Goal: Use online tool/utility: Use online tool/utility

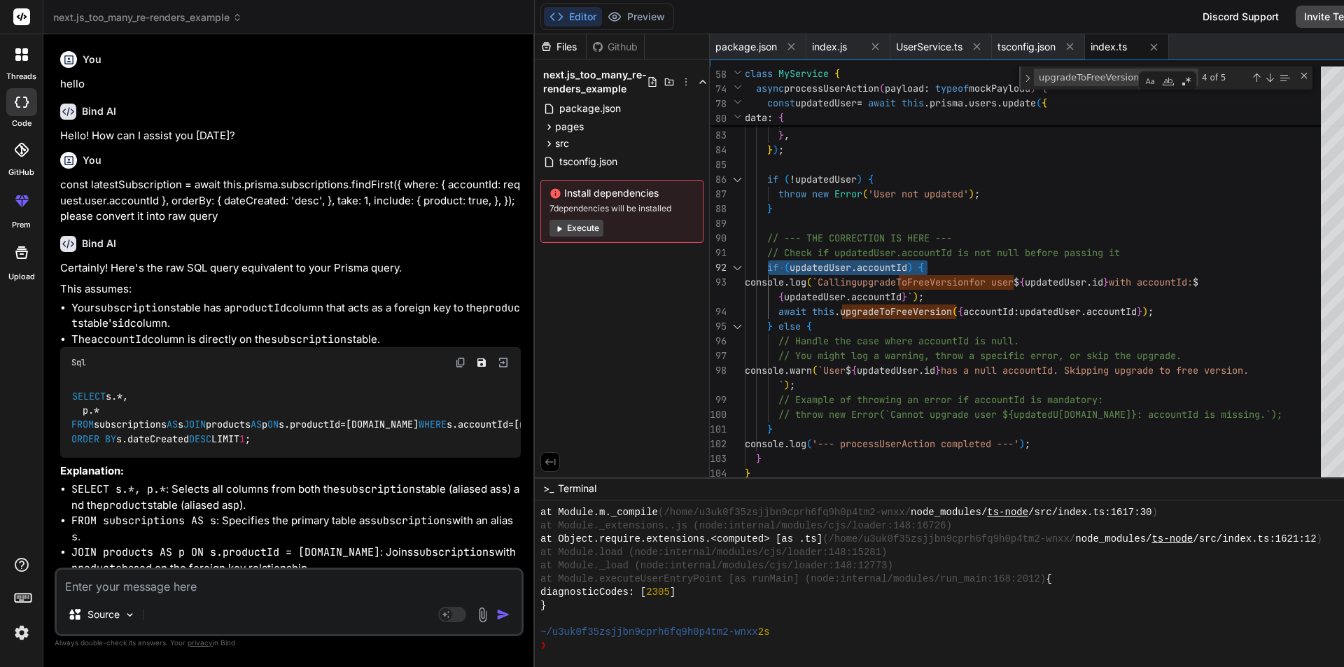
scroll to position [2062, 0]
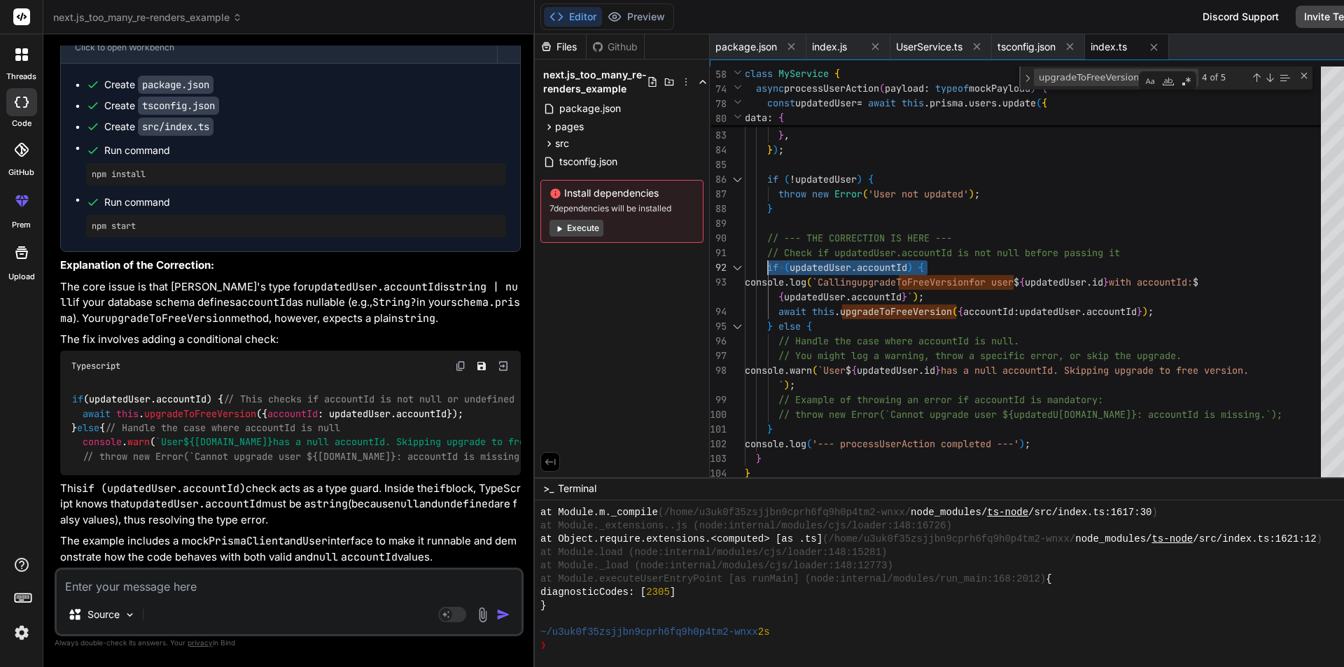
click at [256, 594] on textarea at bounding box center [289, 582] width 465 height 25
paste textarea "await this.prisma.accounts.create({ data: { primaryContactUserId: id, createdBy…"
type textarea "await this.prisma.accounts.create({ data: { primaryContactUserId: id, createdBy…"
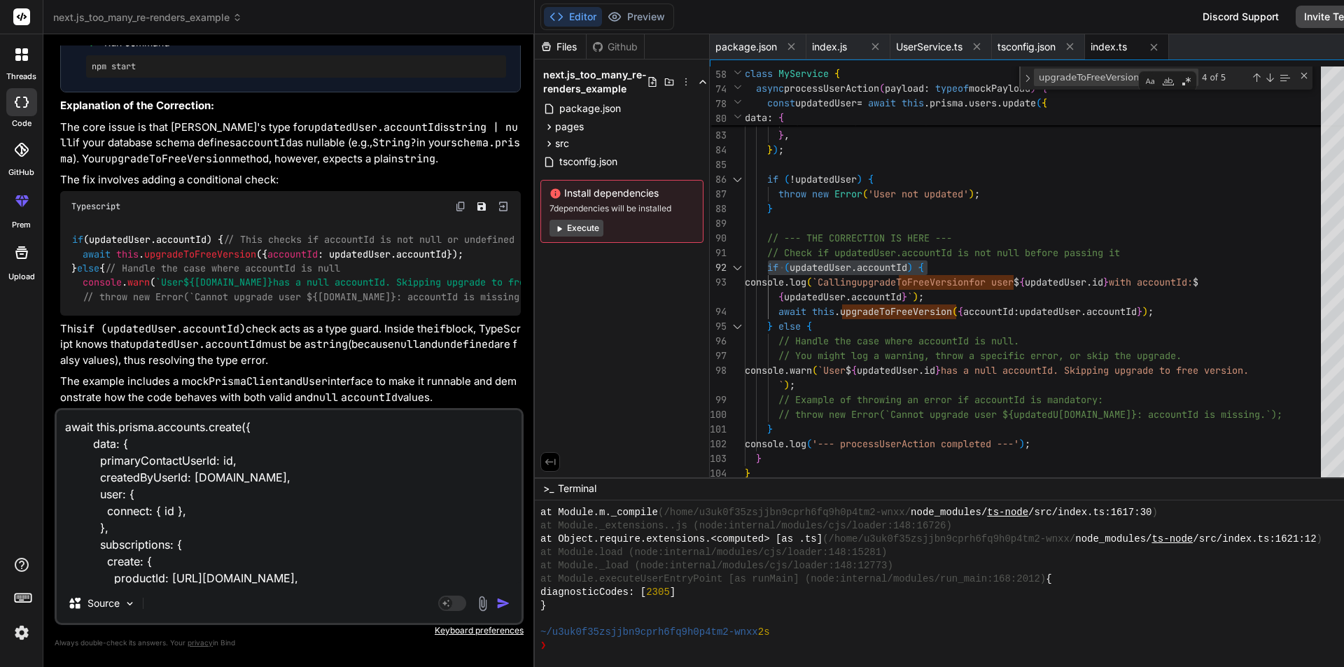
scroll to position [102, 0]
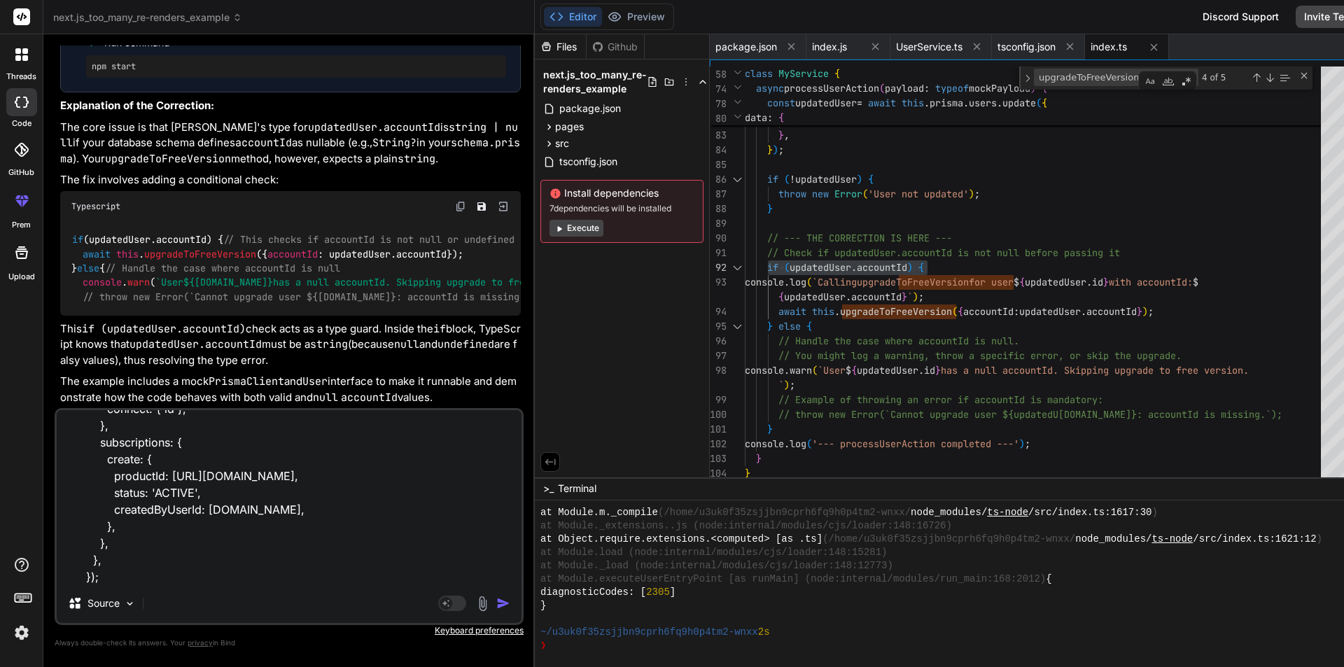
type textarea "x"
type textarea "await this.prisma.accounts.create({ data: { primaryContactUserId: id, createdBy…"
type textarea "x"
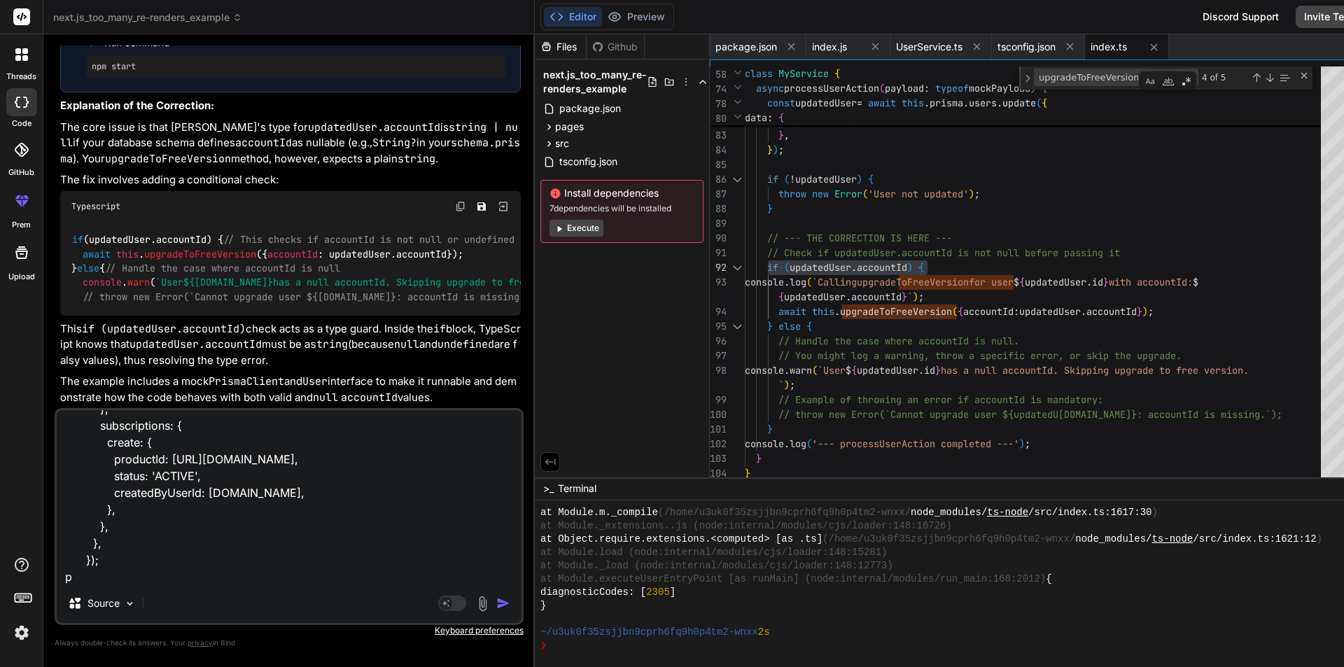
type textarea "await this.prisma.accounts.create({ data: { primaryContactUserId: id, createdBy…"
type textarea "x"
type textarea "await this.prisma.accounts.create({ data: { primaryContactUserId: id, createdBy…"
type textarea "x"
type textarea "await this.prisma.accounts.create({ data: { primaryContactUserId: id, createdBy…"
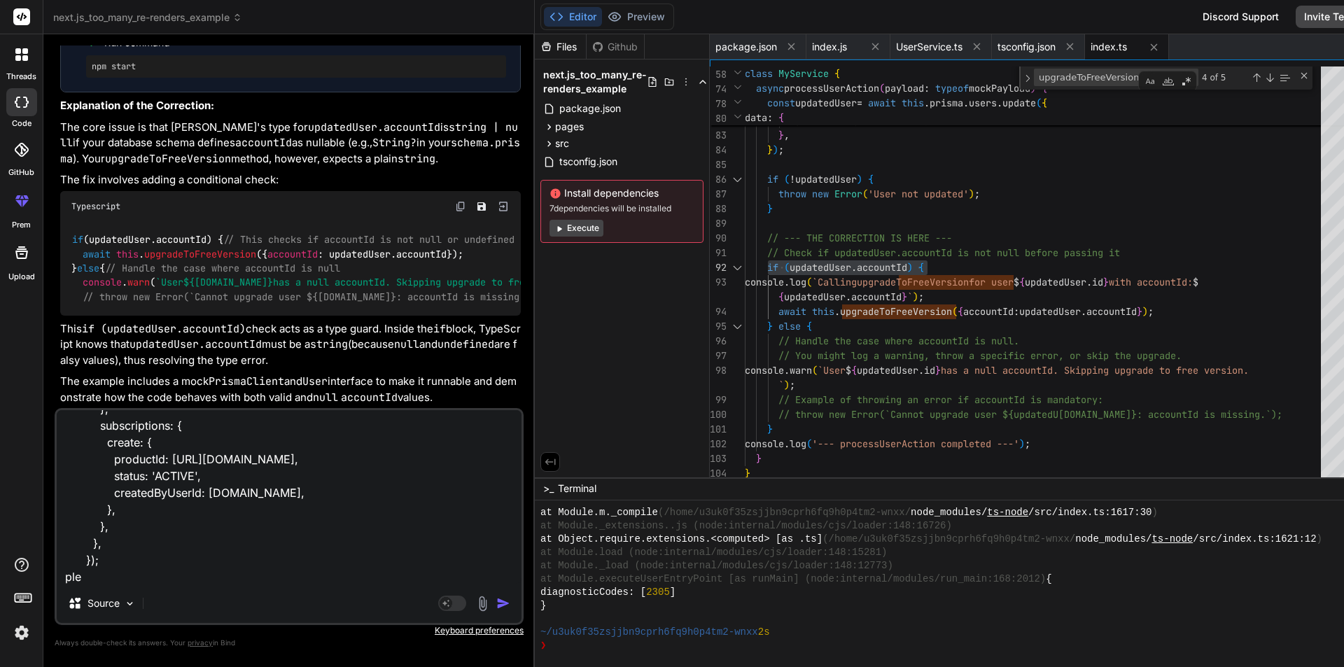
type textarea "x"
type textarea "await this.prisma.accounts.create({ data: { primaryContactUserId: id, createdBy…"
type textarea "x"
type textarea "await this.prisma.accounts.create({ data: { primaryContactUserId: id, createdBy…"
type textarea "x"
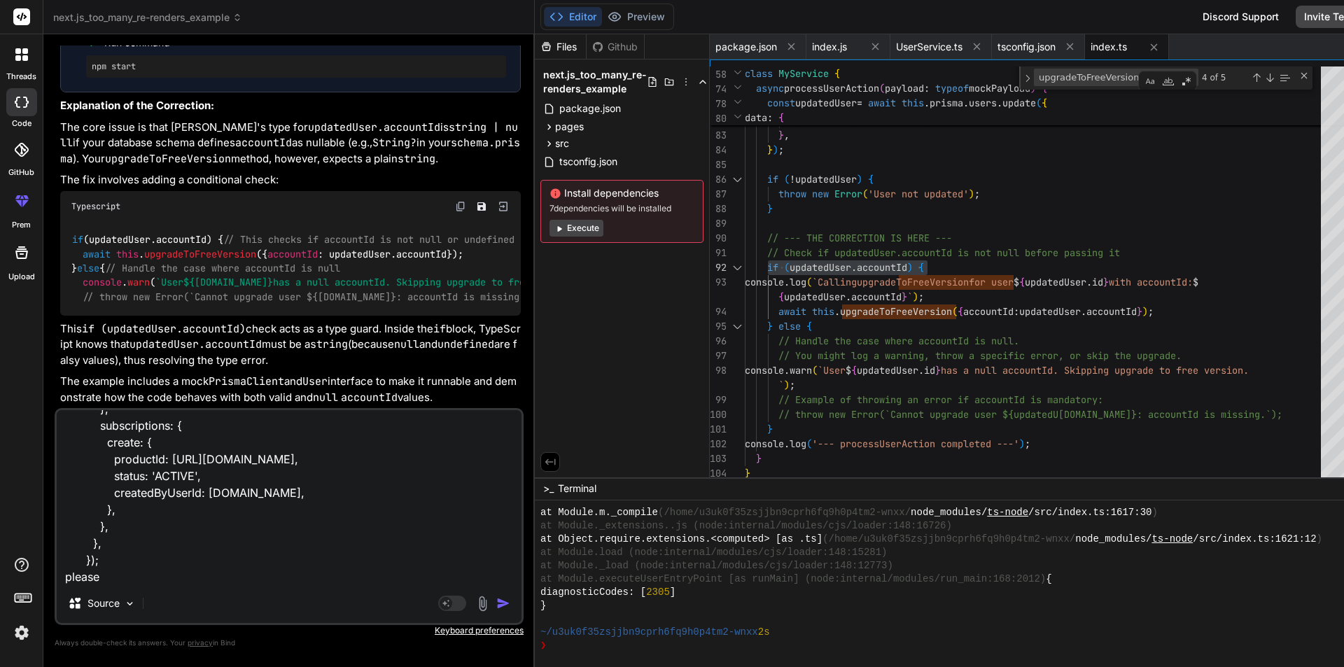
type textarea "await this.prisma.accounts.create({ data: { primaryContactUserId: id, createdBy…"
type textarea "x"
type textarea "await this.prisma.accounts.create({ data: { primaryContactUserId: id, createdBy…"
type textarea "x"
type textarea "await this.prisma.accounts.create({ data: { primaryContactUserId: id, createdBy…"
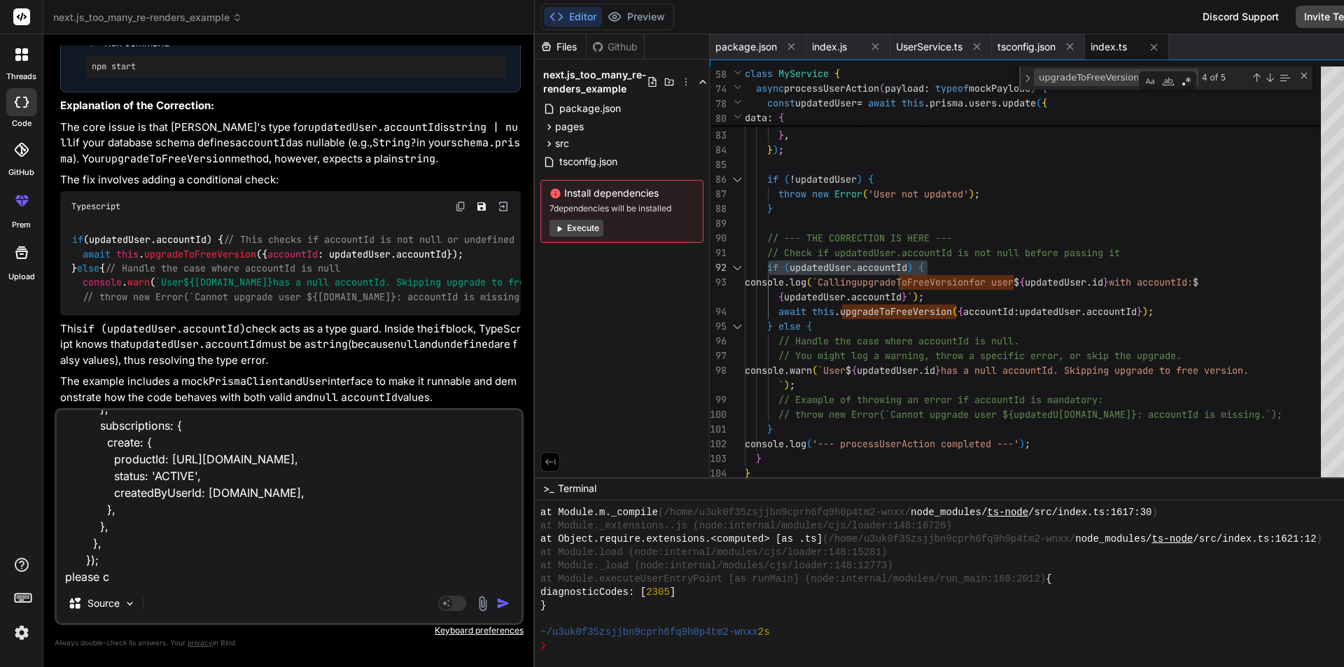
type textarea "x"
type textarea "await this.prisma.accounts.create({ data: { primaryContactUserId: id, createdBy…"
type textarea "x"
type textarea "await this.prisma.accounts.create({ data: { primaryContactUserId: id, createdBy…"
type textarea "x"
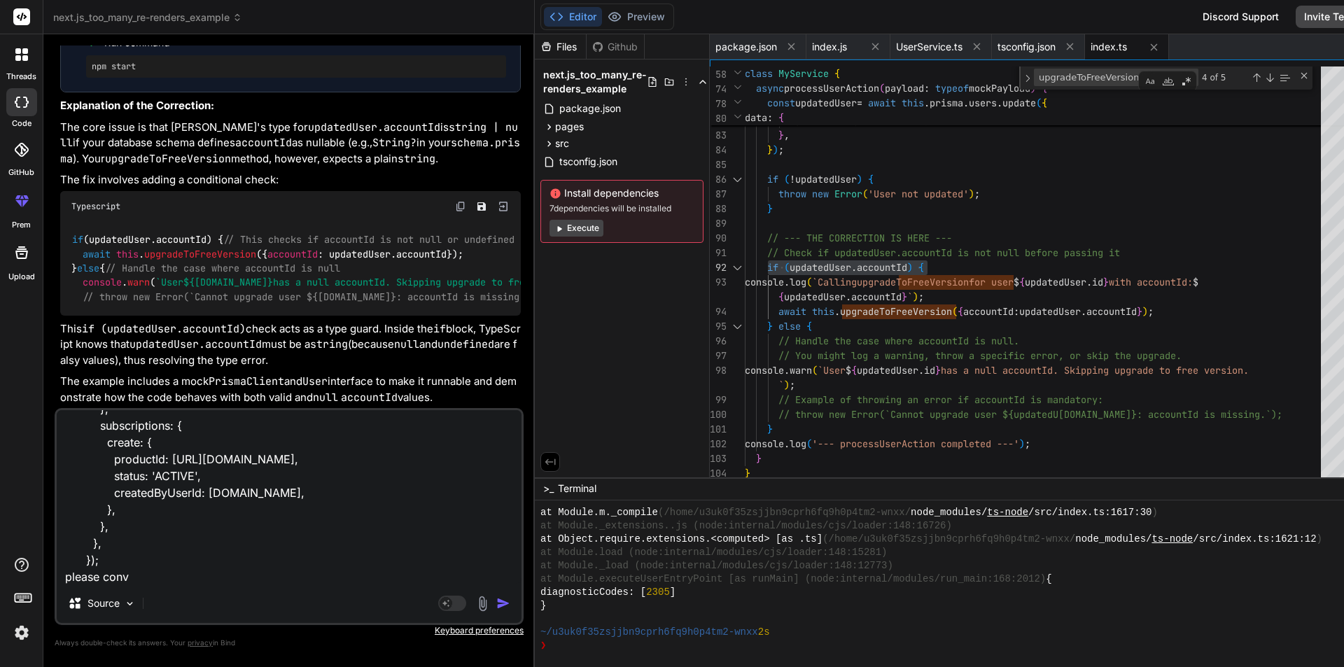
type textarea "await this.prisma.accounts.create({ data: { primaryContactUserId: id, createdBy…"
type textarea "x"
type textarea "await this.prisma.accounts.create({ data: { primaryContactUserId: id, createdBy…"
type textarea "x"
type textarea "await this.prisma.accounts.create({ data: { primaryContactUserId: id, createdBy…"
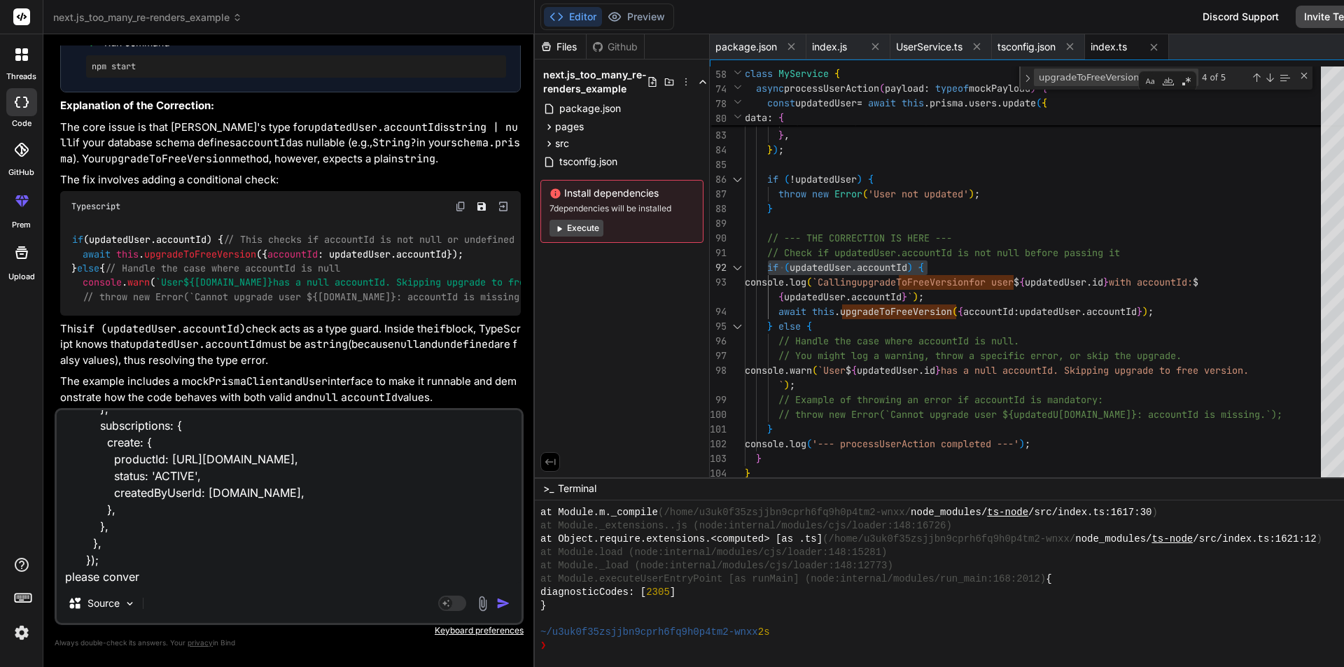
type textarea "x"
type textarea "await this.prisma.accounts.create({ data: { primaryContactUserId: id, createdBy…"
type textarea "x"
type textarea "await this.prisma.accounts.create({ data: { primaryContactUserId: id, createdBy…"
type textarea "x"
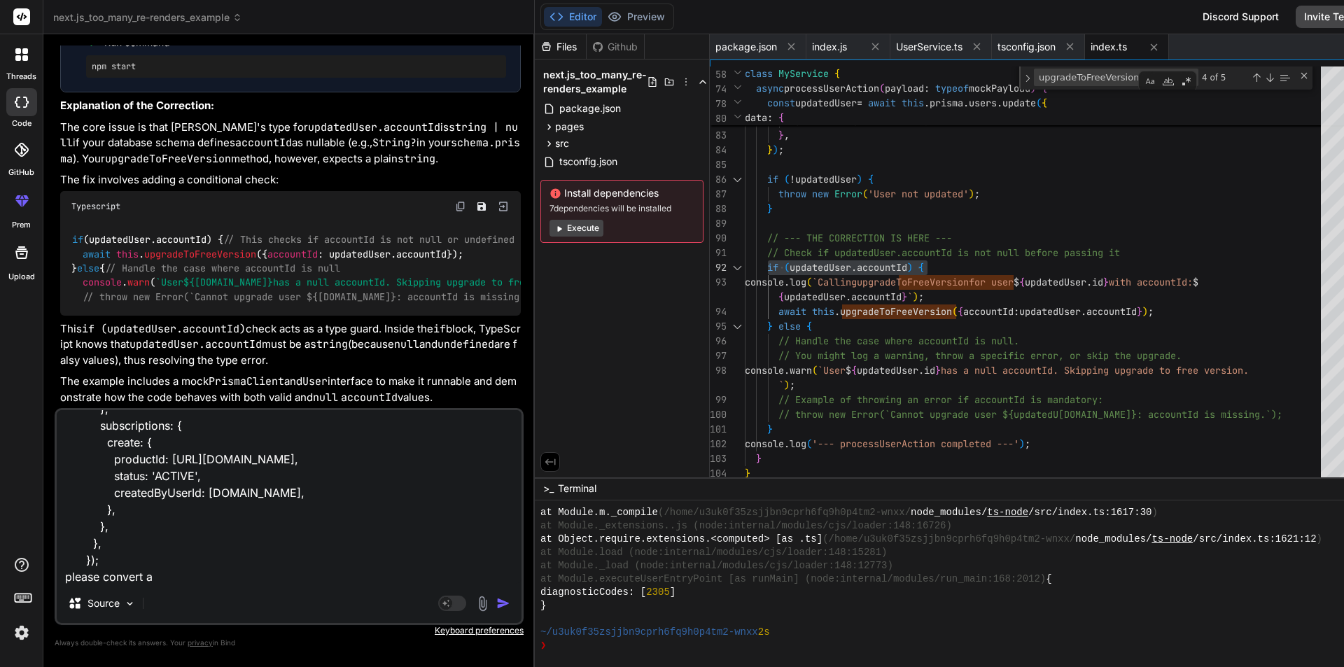
type textarea "await this.prisma.accounts.create({ data: { primaryContactUserId: id, createdBy…"
type textarea "x"
type textarea "await this.prisma.accounts.create({ data: { primaryContactUserId: id, createdBy…"
type textarea "x"
type textarea "await this.prisma.accounts.create({ data: { primaryContactUserId: id, createdBy…"
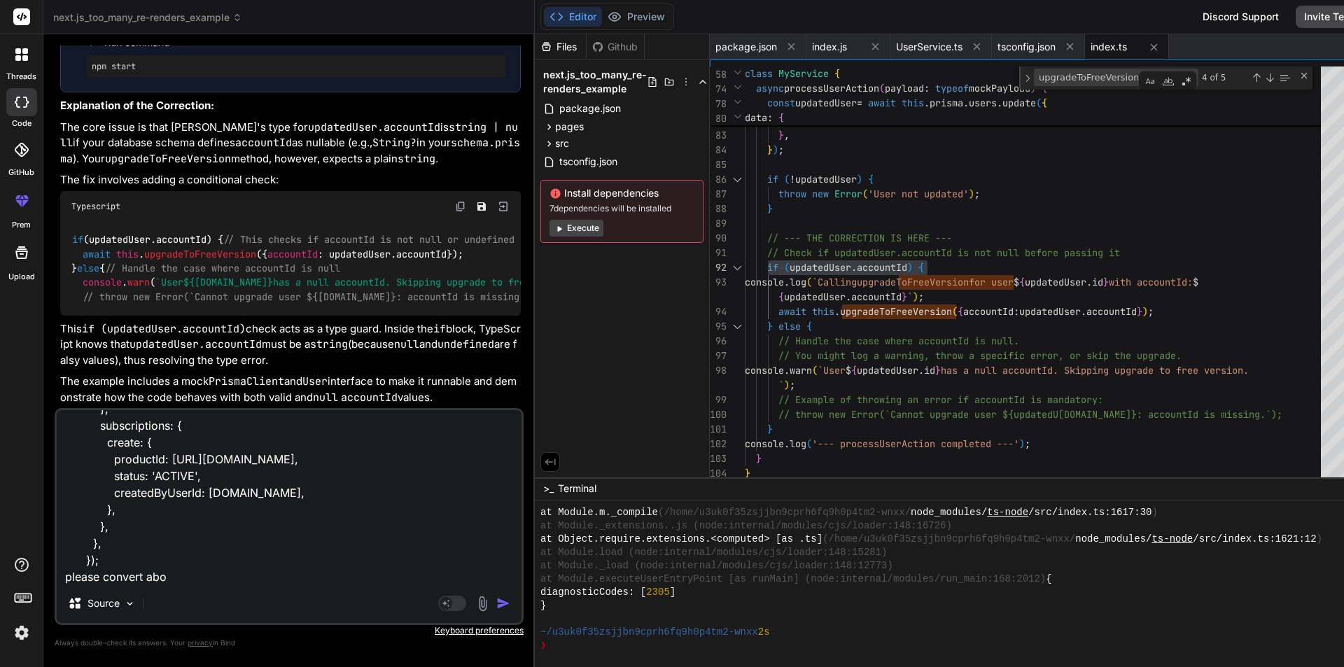
type textarea "x"
type textarea "await this.prisma.accounts.create({ data: { primaryContactUserId: id, createdBy…"
type textarea "x"
type textarea "await this.prisma.accounts.create({ data: { primaryContactUserId: id, createdBy…"
type textarea "x"
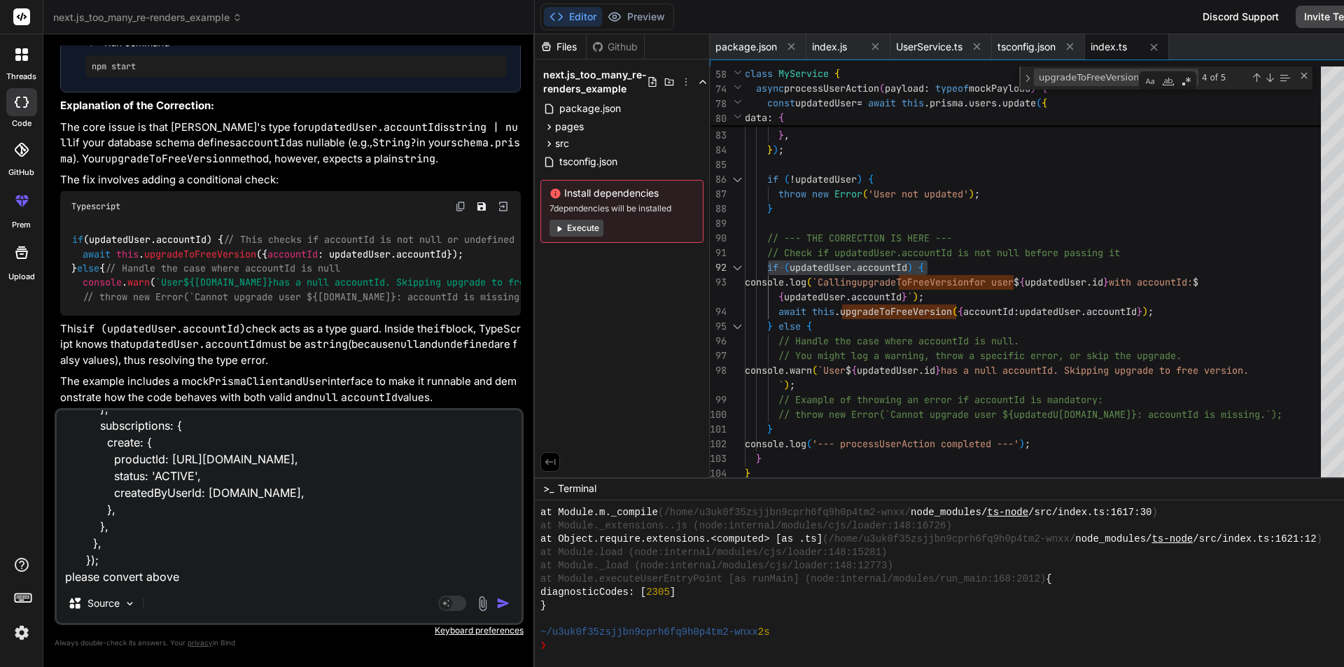
type textarea "await this.prisma.accounts.create({ data: { primaryContactUserId: id, createdBy…"
type textarea "x"
type textarea "await this.prisma.accounts.create({ data: { primaryContactUserId: id, createdBy…"
type textarea "x"
type textarea "await this.prisma.accounts.create({ data: { primaryContactUserId: id, createdBy…"
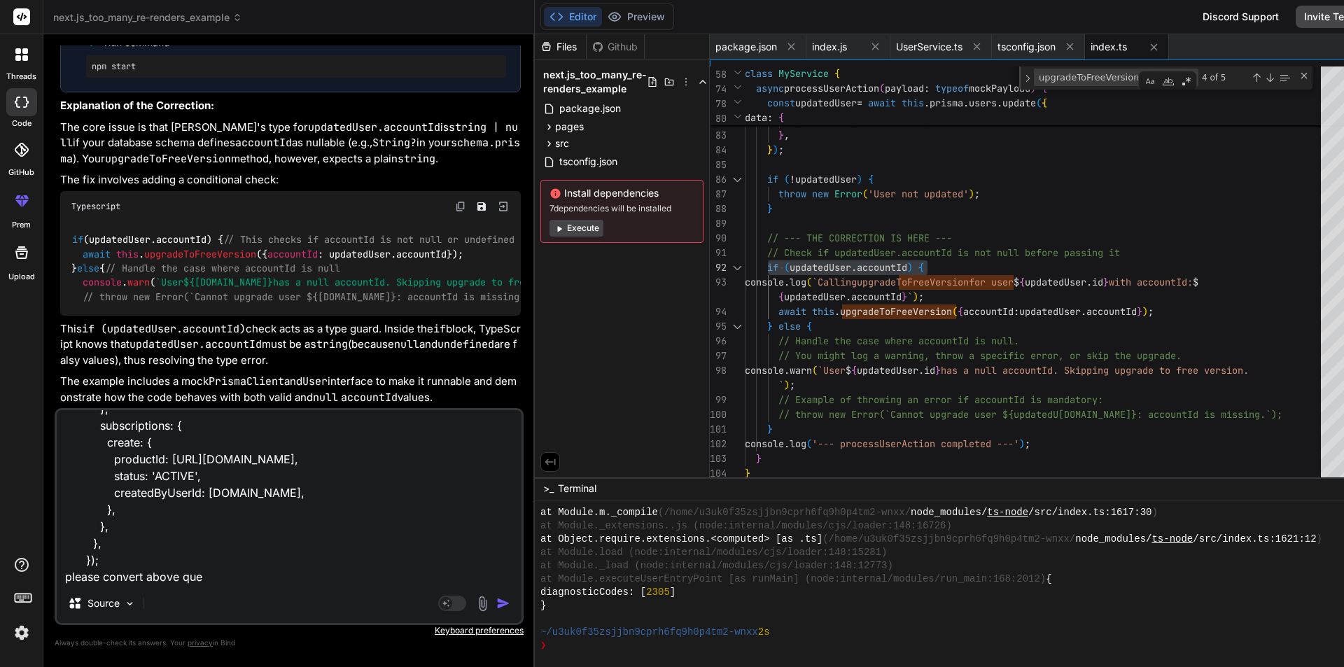
type textarea "x"
type textarea "await this.prisma.accounts.create({ data: { primaryContactUserId: id, createdBy…"
type textarea "x"
type textarea "await this.prisma.accounts.create({ data: { primaryContactUserId: id, createdBy…"
type textarea "x"
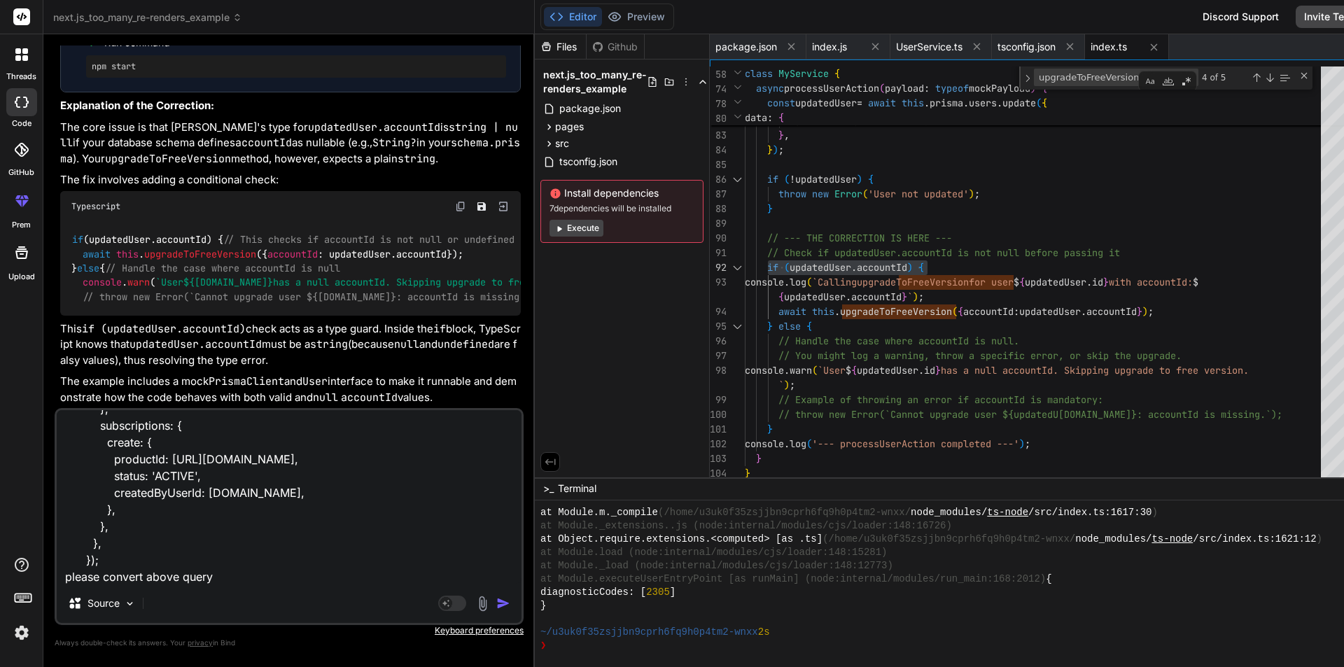
type textarea "await this.prisma.accounts.create({ data: { primaryContactUserId: id, createdBy…"
type textarea "x"
type textarea "await this.prisma.accounts.create({ data: { primaryContactUserId: id, createdBy…"
type textarea "x"
type textarea "await this.prisma.accounts.create({ data: { primaryContactUserId: id, createdBy…"
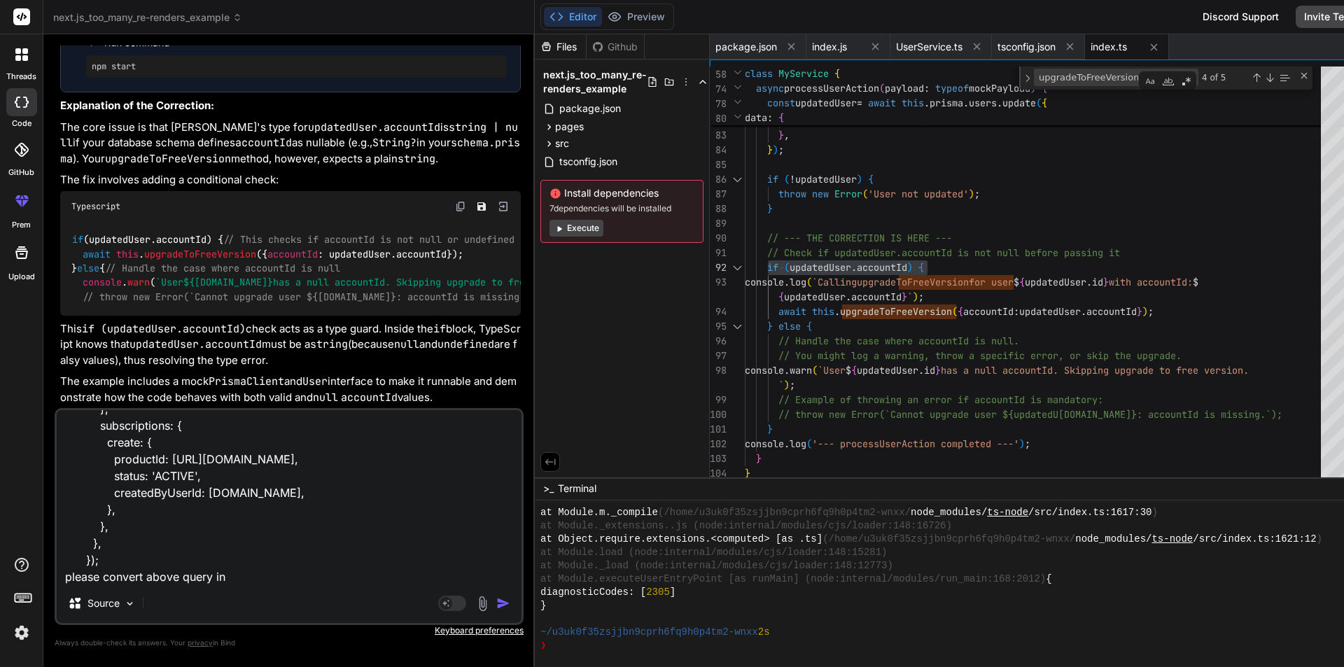
type textarea "x"
type textarea "await this.prisma.accounts.create({ data: { primaryContactUserId: id, createdBy…"
type textarea "x"
type textarea "await this.prisma.accounts.create({ data: { primaryContactUserId: id, createdBy…"
type textarea "x"
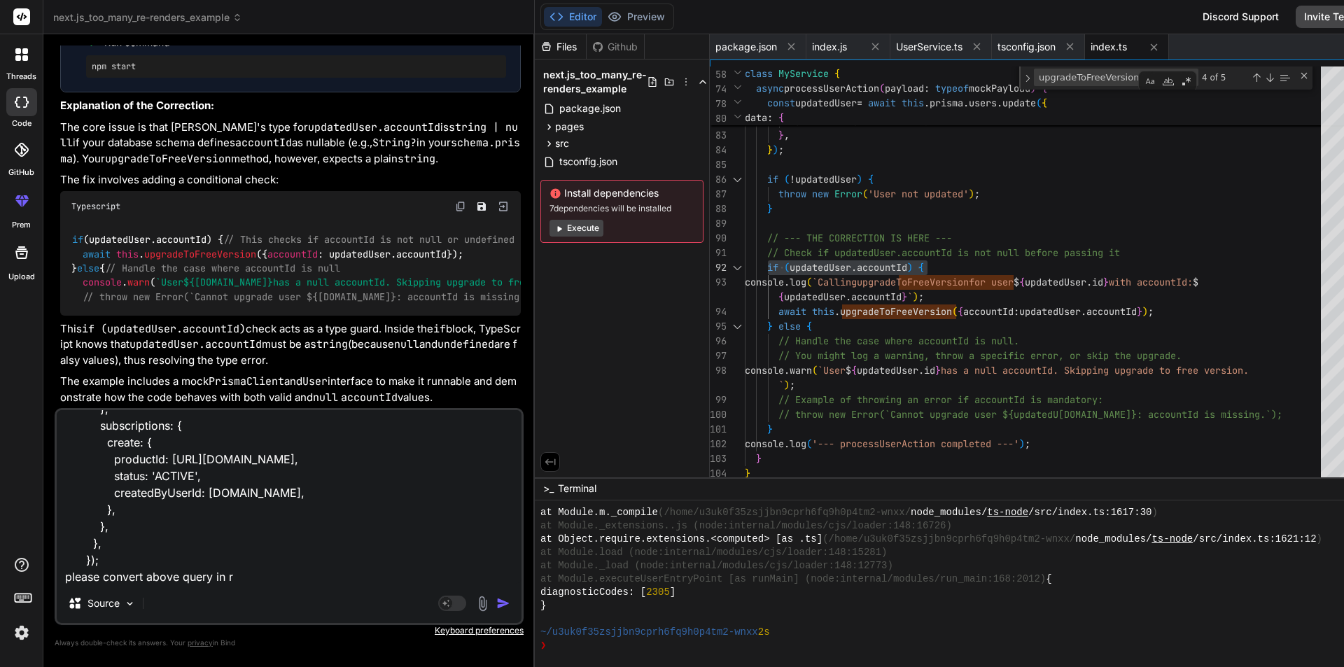
type textarea "await this.prisma.accounts.create({ data: { primaryContactUserId: id, createdBy…"
type textarea "x"
type textarea "await this.prisma.accounts.create({ data: { primaryContactUserId: id, createdBy…"
type textarea "x"
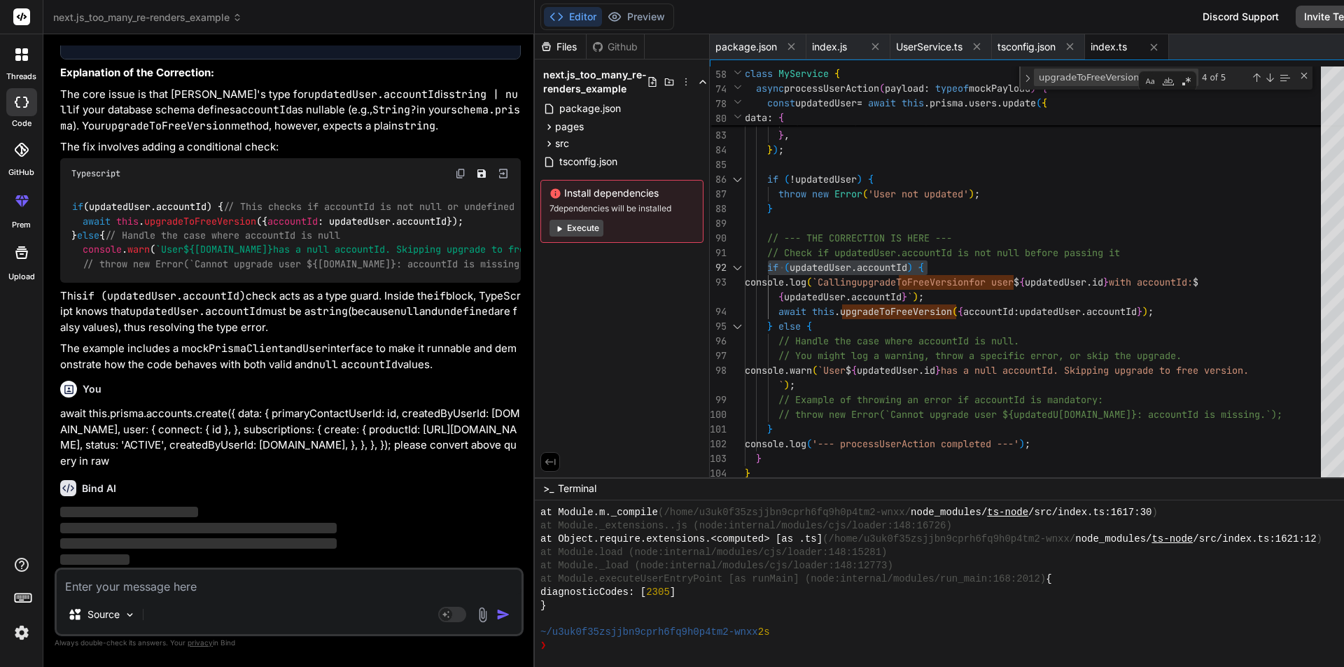
scroll to position [5672, 0]
type textarea "buyerAcknowlegement: payload.acknowledgement, modifiedByUserId: [DOMAIN_NAME], …"
click at [1299, 72] on div "Close (Escape)" at bounding box center [1304, 75] width 11 height 11
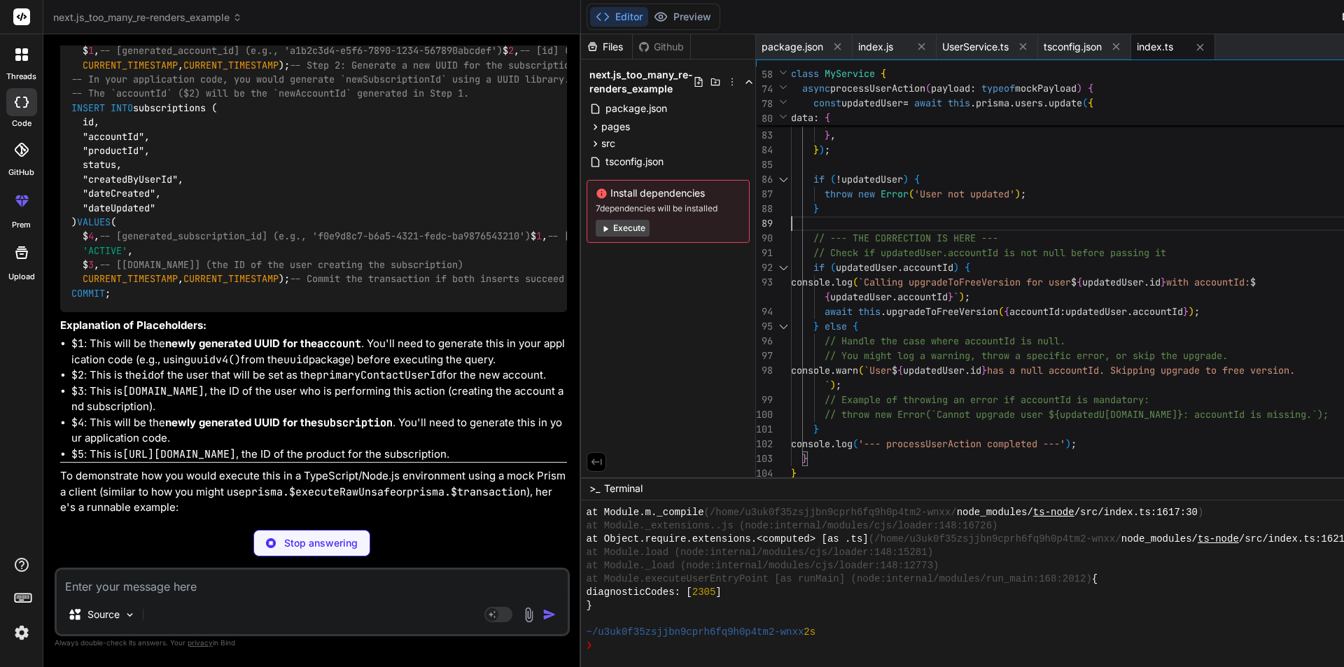
scroll to position [5882, 0]
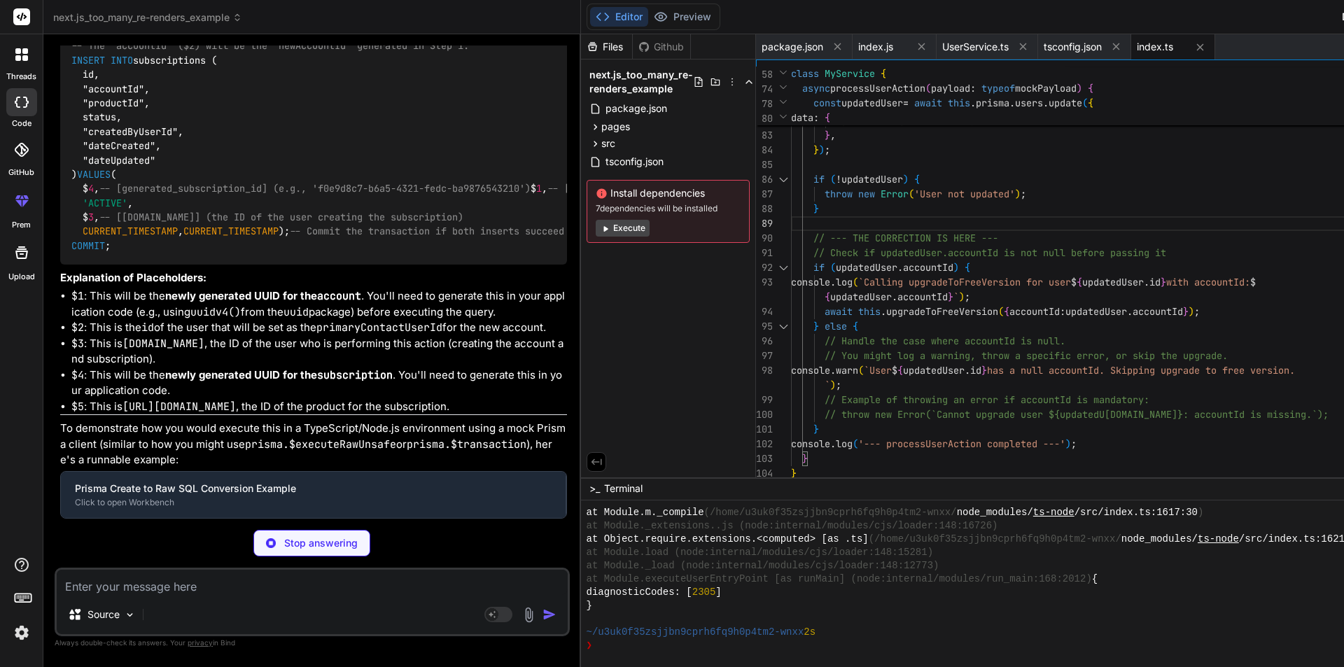
type textarea "x"
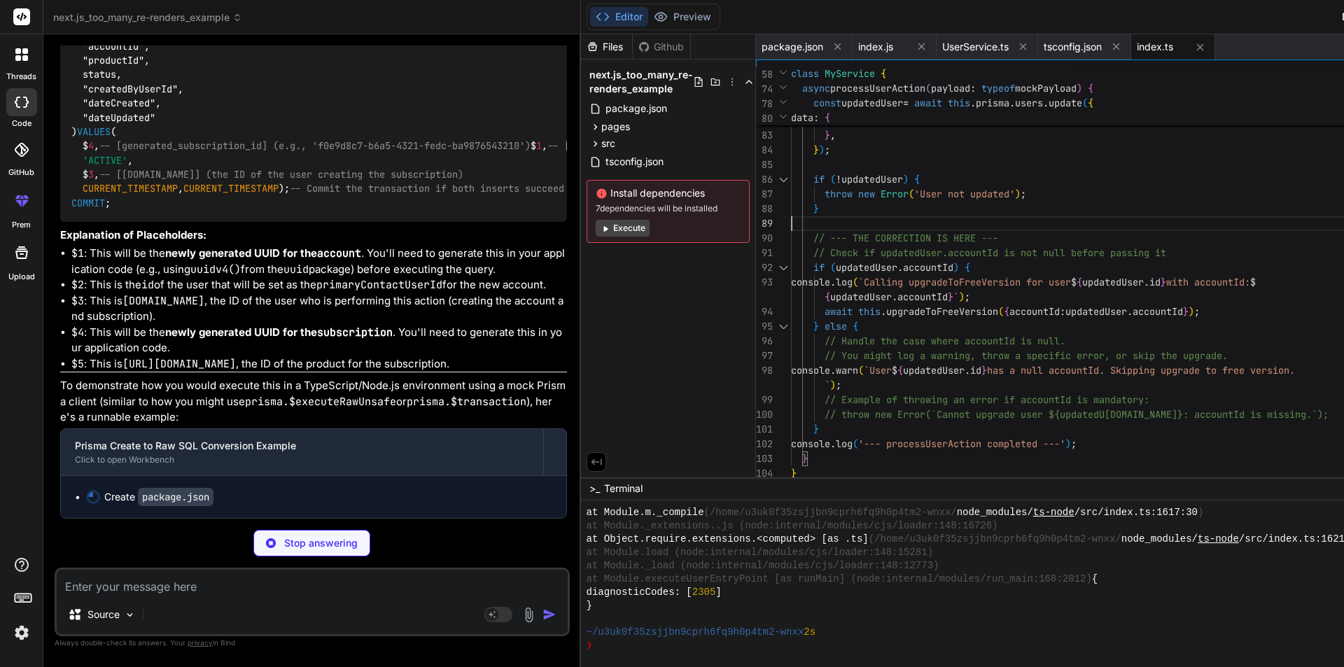
type textarea "}"
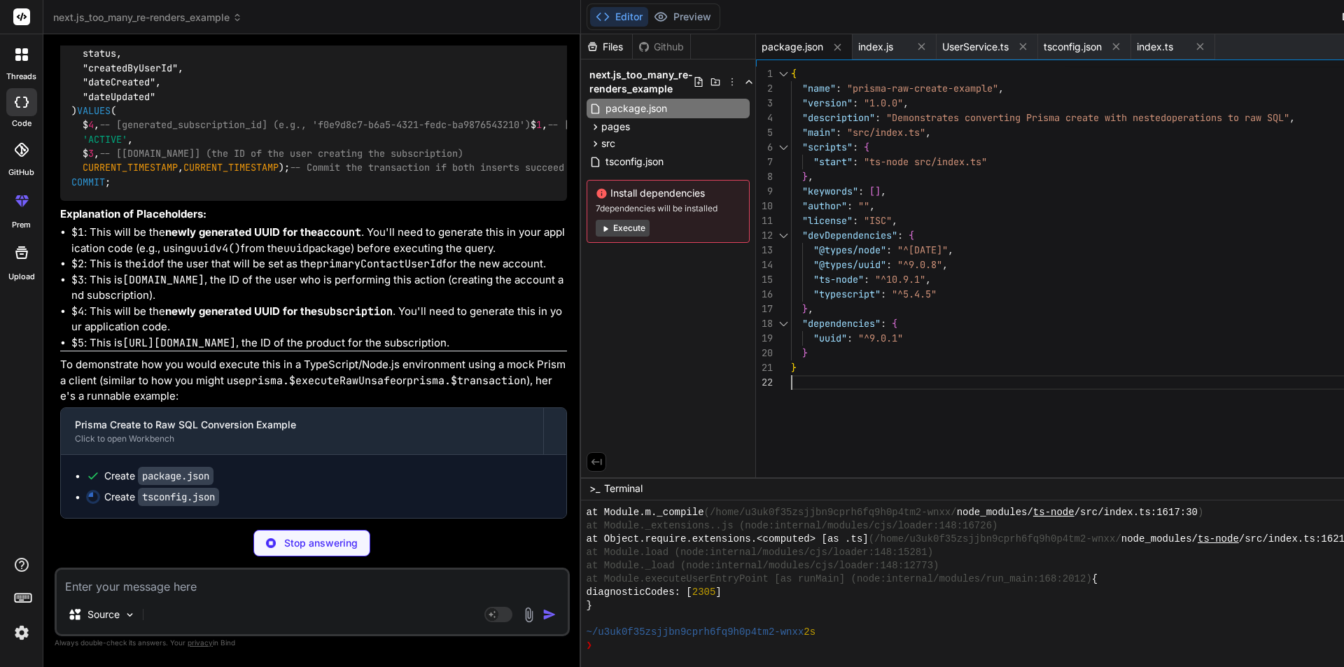
type textarea "x"
type textarea ""include": ["src/**/*.ts"], "exclude": ["node_modules"] }"
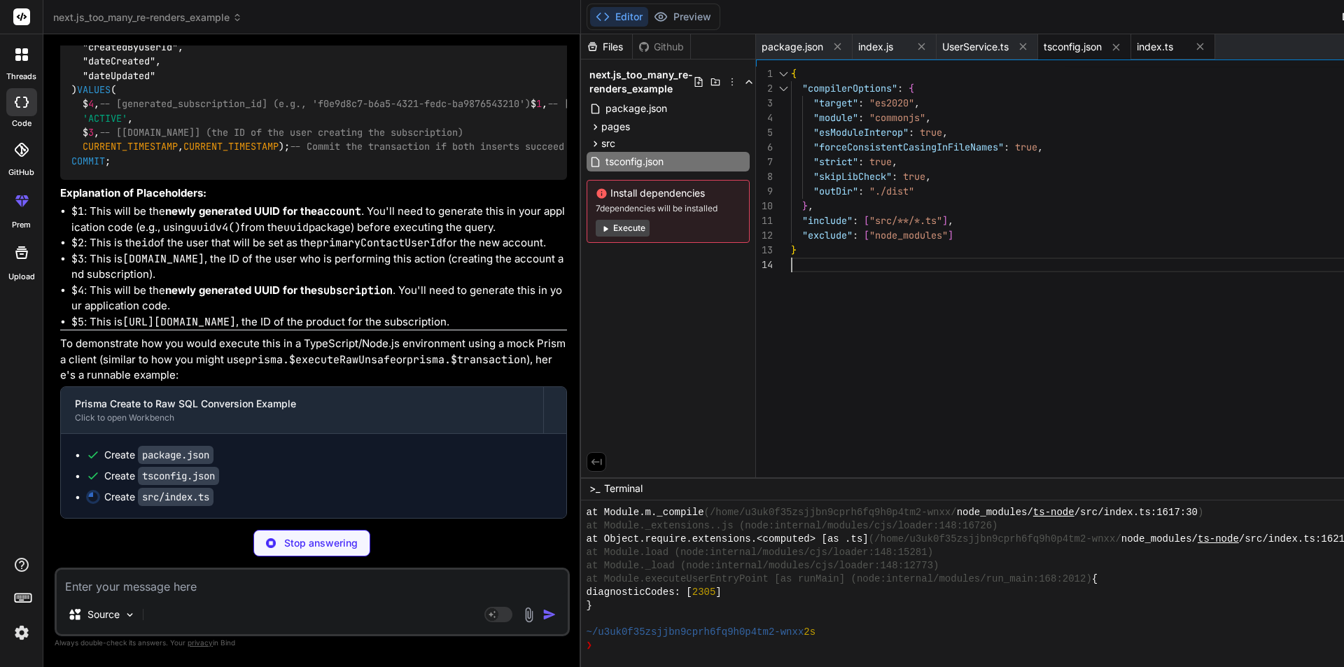
type textarea "x"
click at [1137, 40] on span "index.ts" at bounding box center [1155, 47] width 36 height 14
type textarea "runExample();"
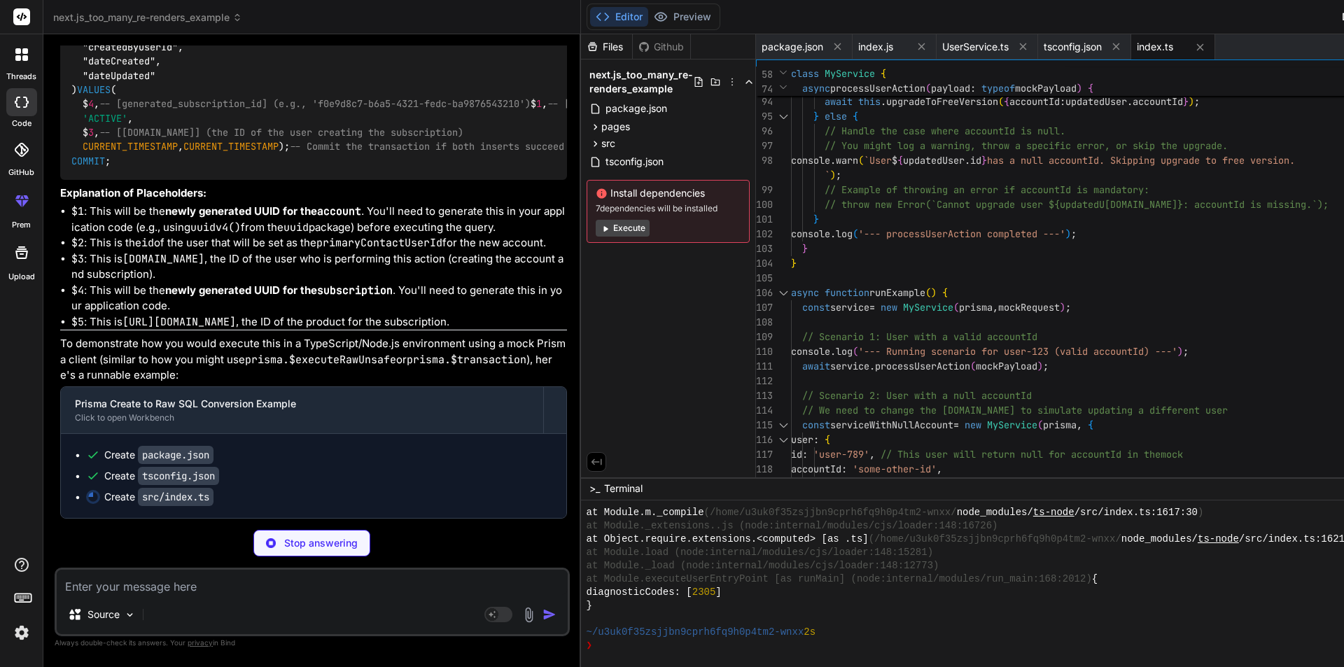
type textarea "x"
type textarea "); console.log(`\nFinal result: Account ID: ${newAccountId}, Subscription ID: $…"
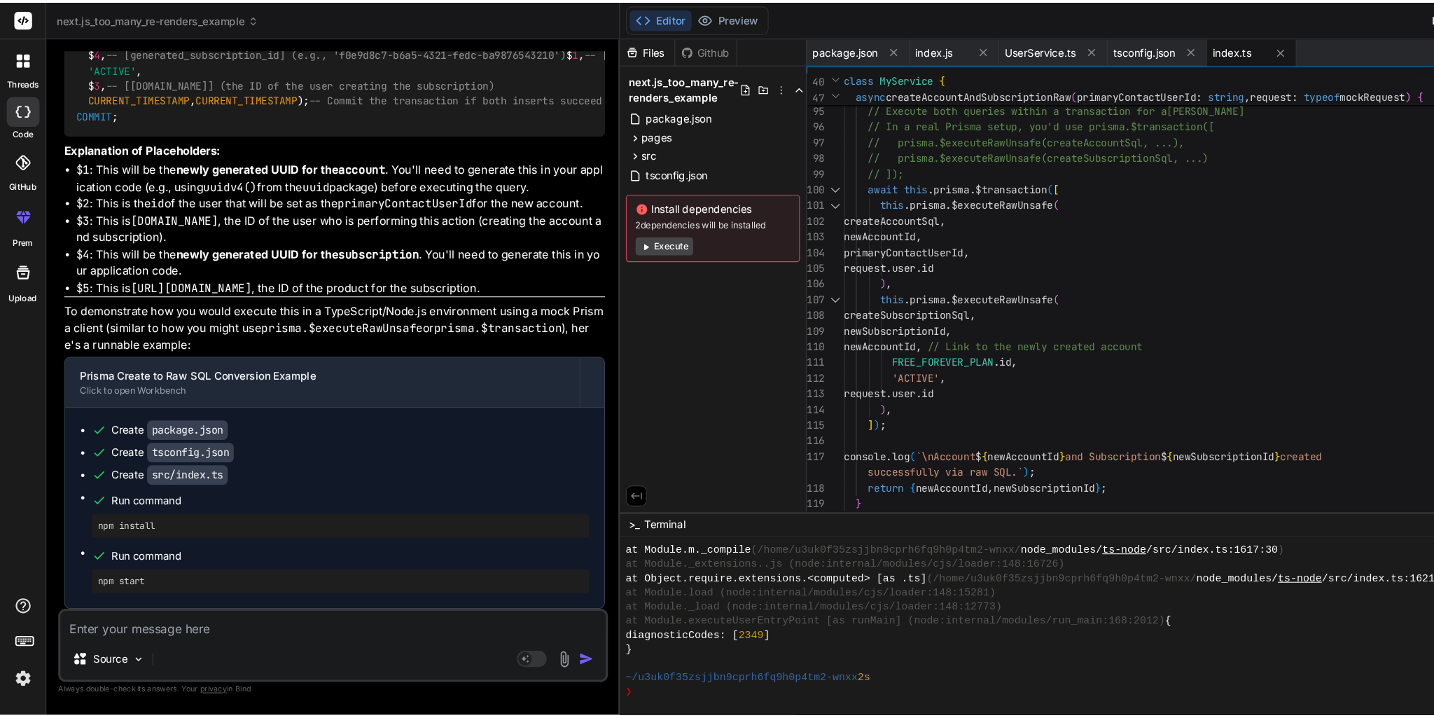
scroll to position [6652, 0]
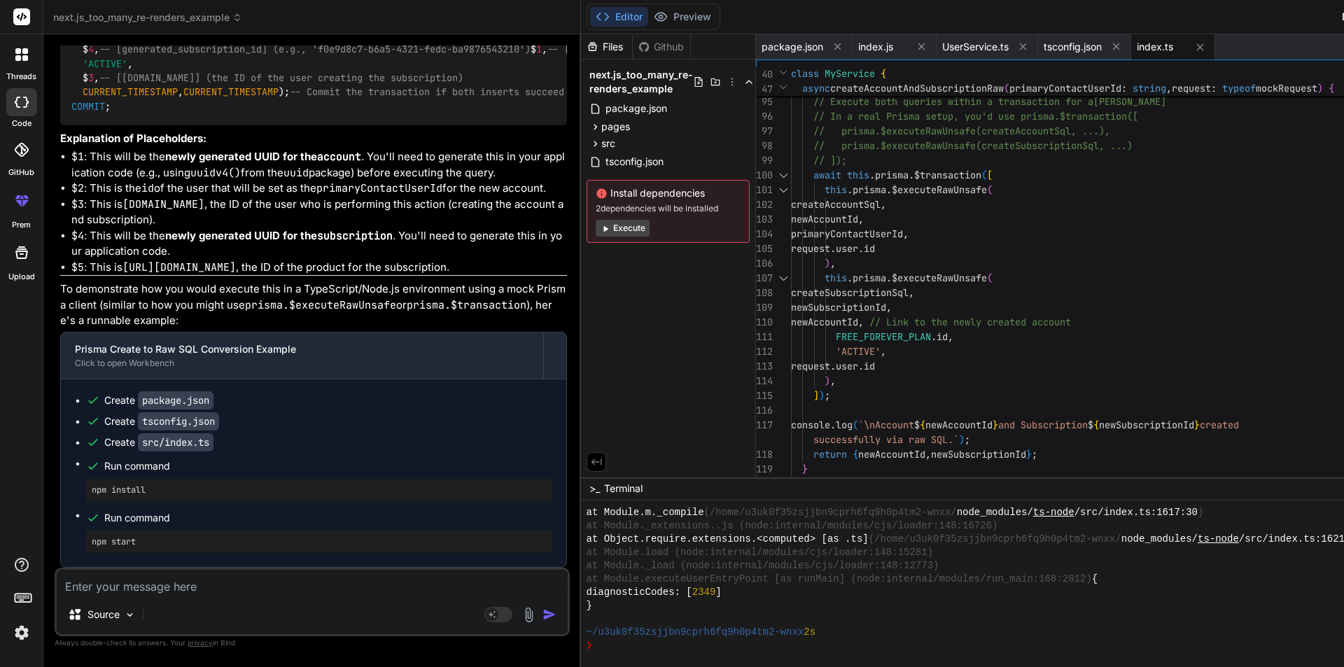
type textarea "x"
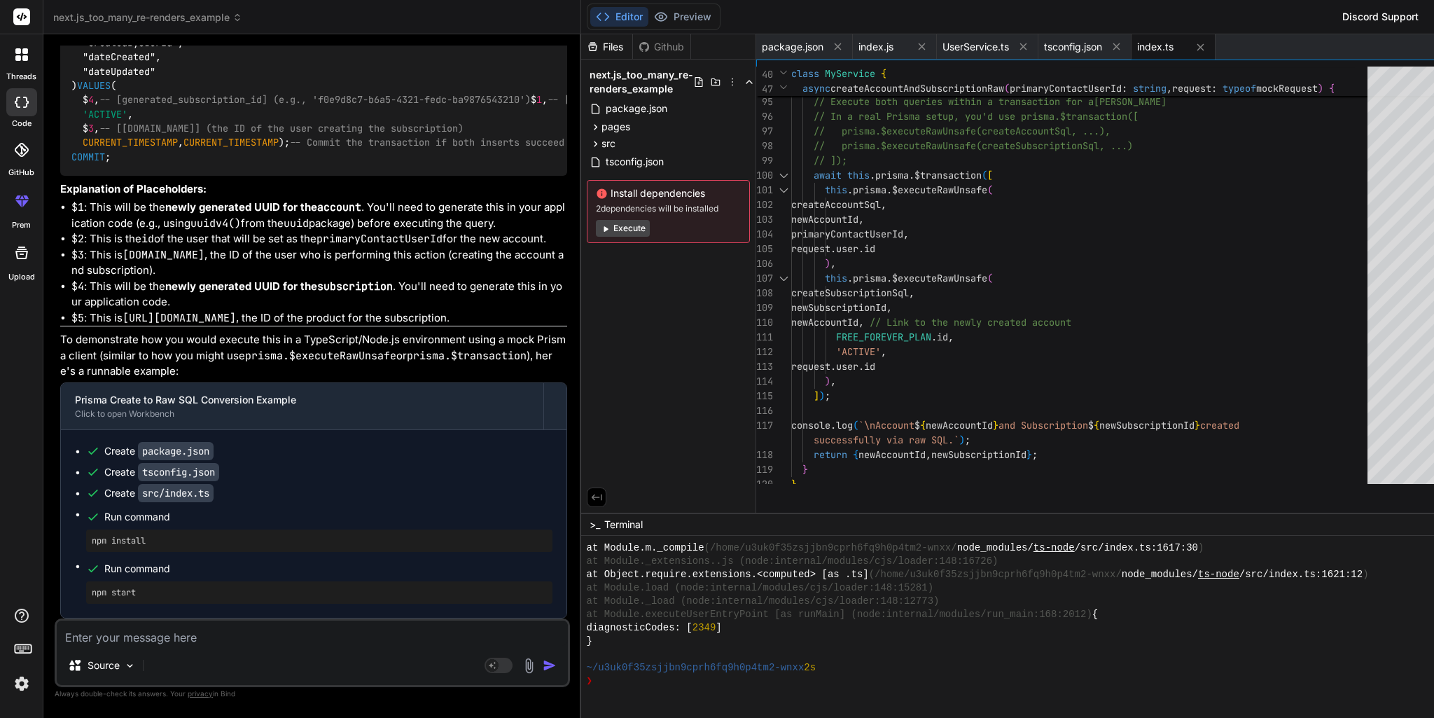
scroll to position [6446, 0]
